Goal: Task Accomplishment & Management: Manage account settings

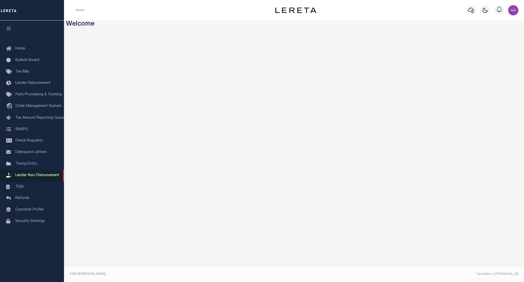
click at [26, 177] on span "Lender Non-Disbursement" at bounding box center [37, 175] width 44 height 4
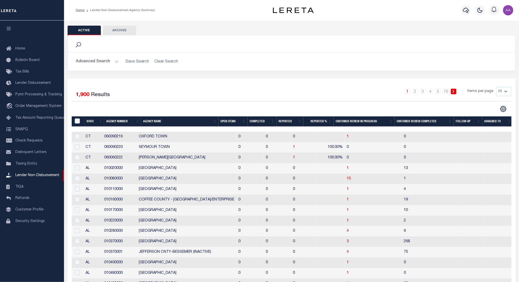
click at [260, 122] on th "Completed" at bounding box center [262, 121] width 29 height 10
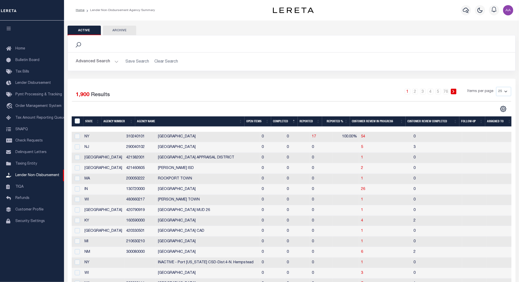
click at [280, 121] on th "Completed" at bounding box center [284, 121] width 27 height 10
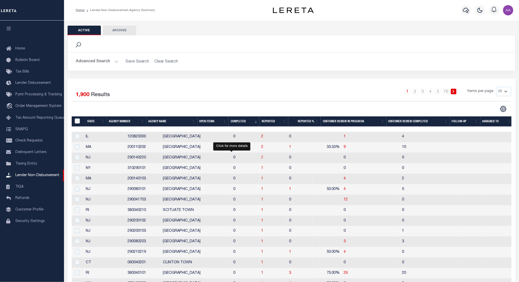
click at [261, 159] on span "2" at bounding box center [262, 158] width 2 height 4
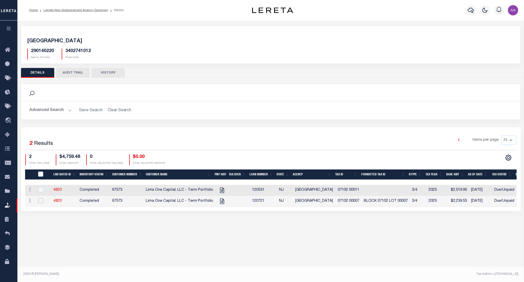
click at [41, 201] on input "checkbox" at bounding box center [40, 200] width 5 height 5
checkbox input "true"
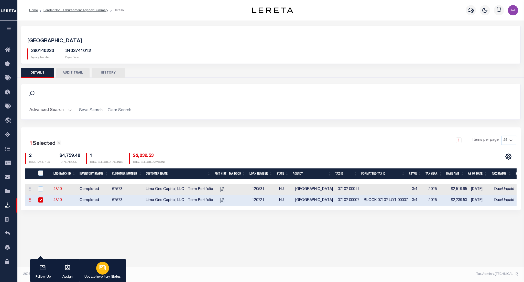
click at [109, 271] on button "Update Inventory Status" at bounding box center [102, 270] width 47 height 23
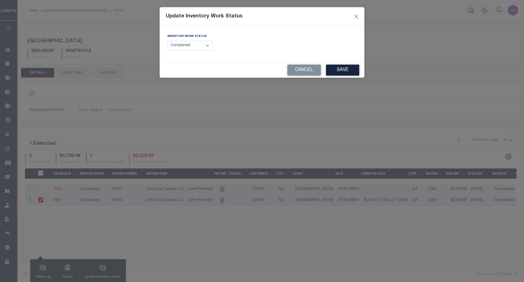
click at [198, 46] on select "--Select-- Open Completed Reported" at bounding box center [190, 46] width 46 height 10
click at [167, 41] on select "--Select-- Open Completed Reported" at bounding box center [190, 46] width 46 height 10
click at [202, 47] on select "--Select-- Open Completed Reported" at bounding box center [190, 46] width 46 height 10
click at [167, 41] on select "--Select-- Open Completed Reported" at bounding box center [190, 46] width 46 height 10
click at [197, 42] on select "--Select-- Open Completed Reported" at bounding box center [190, 46] width 46 height 10
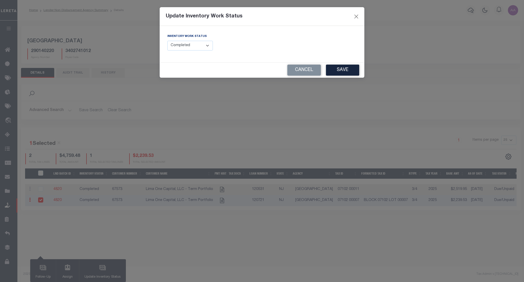
select select "Reported"
click at [167, 41] on select "--Select-- Open Completed Reported" at bounding box center [190, 46] width 46 height 10
click at [311, 73] on button "Cancel" at bounding box center [305, 70] width 34 height 11
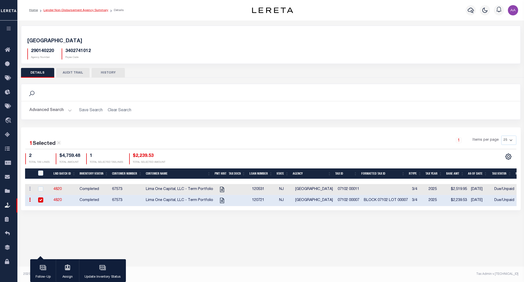
click at [88, 9] on link "Lender Non-Disbursement Agency Summary" at bounding box center [76, 10] width 65 height 3
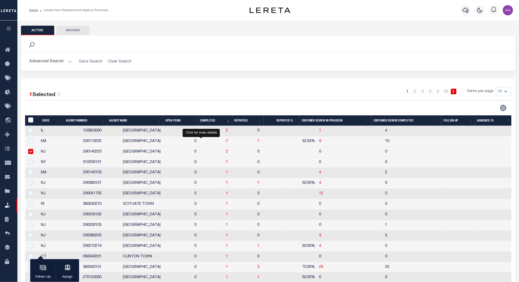
click at [226, 141] on span "2" at bounding box center [227, 141] width 2 height 4
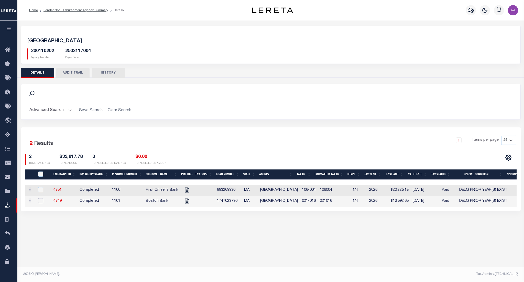
click at [38, 199] on input "checkbox" at bounding box center [40, 200] width 5 height 5
checkbox input "true"
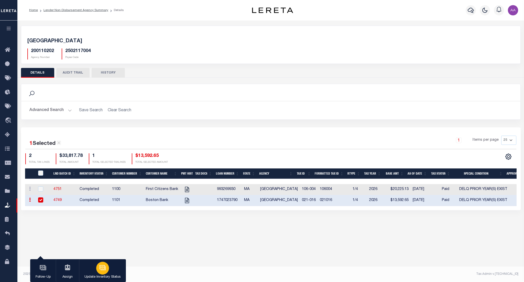
click at [105, 274] on p "Update Inventory Status" at bounding box center [102, 276] width 36 height 5
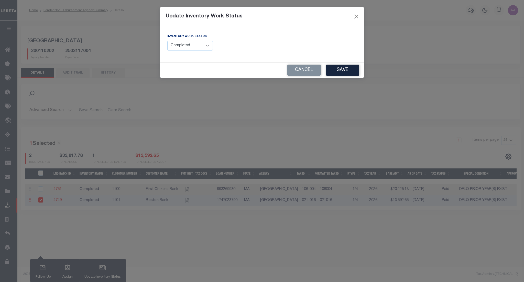
drag, startPoint x: 192, startPoint y: 45, endPoint x: 186, endPoint y: 79, distance: 34.8
click at [186, 79] on div "Update Inventory Work Status Inventory Work Status --Select-- Open Completed Re…" at bounding box center [262, 141] width 524 height 282
select select "Reported"
click at [167, 41] on select "--Select-- Open Completed Reported" at bounding box center [190, 46] width 46 height 10
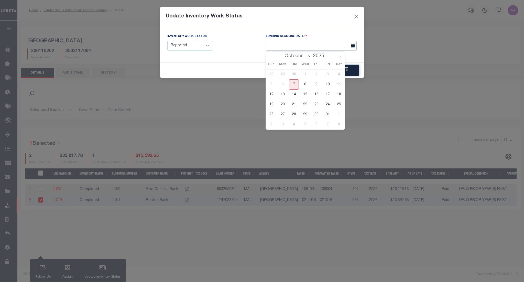
click at [295, 46] on input "text" at bounding box center [311, 46] width 91 height 10
click at [307, 93] on span "15" at bounding box center [305, 94] width 10 height 10
type input "[DATE]"
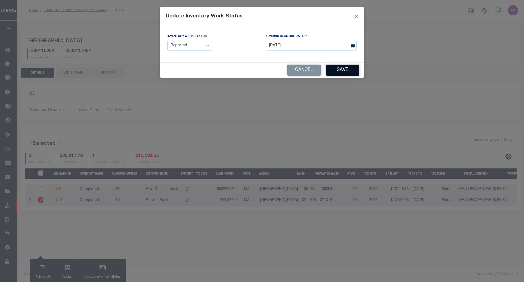
click at [351, 69] on button "Save" at bounding box center [342, 70] width 33 height 11
